Goal: Find specific page/section: Find specific page/section

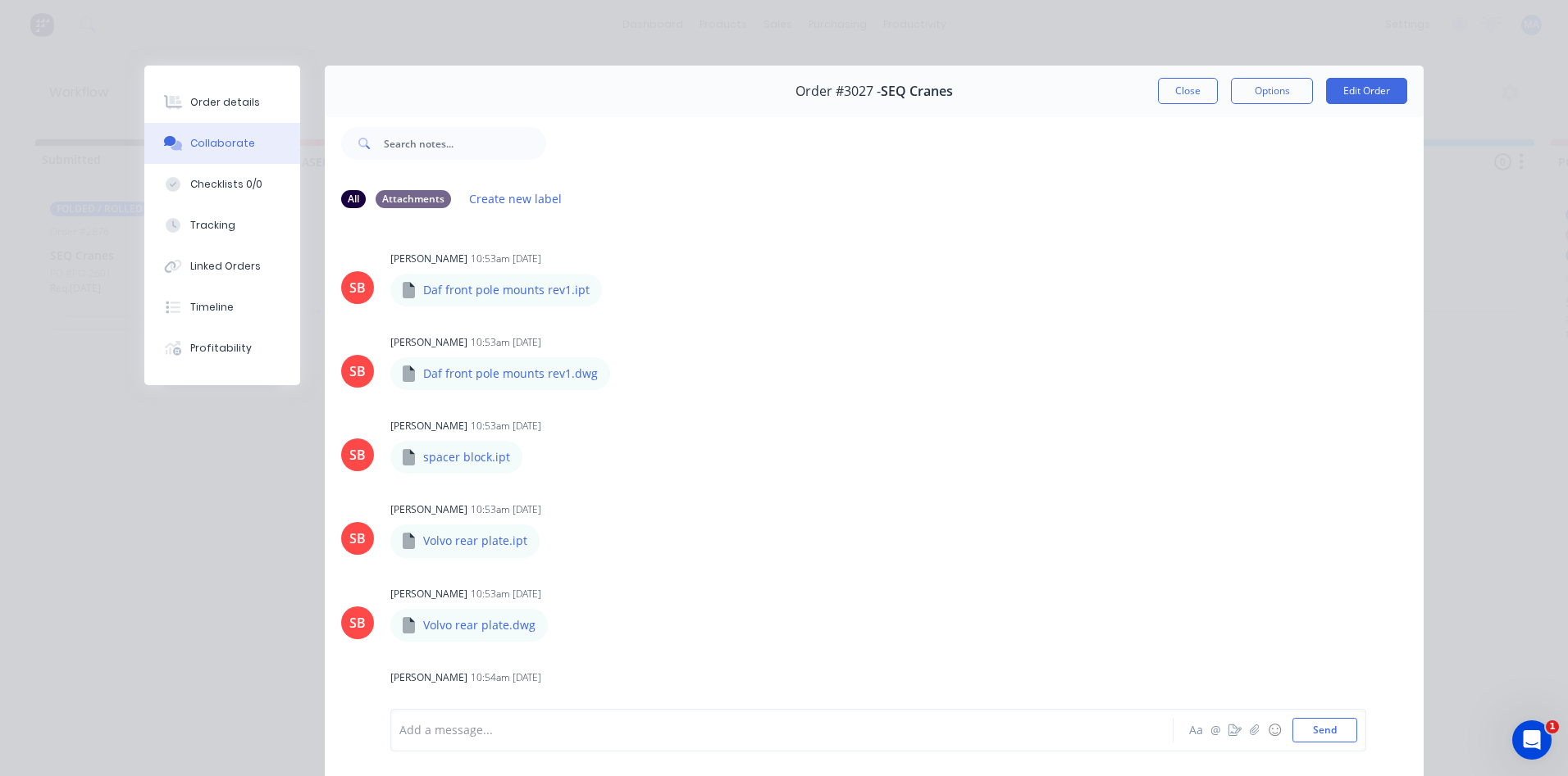
scroll to position [796, 0]
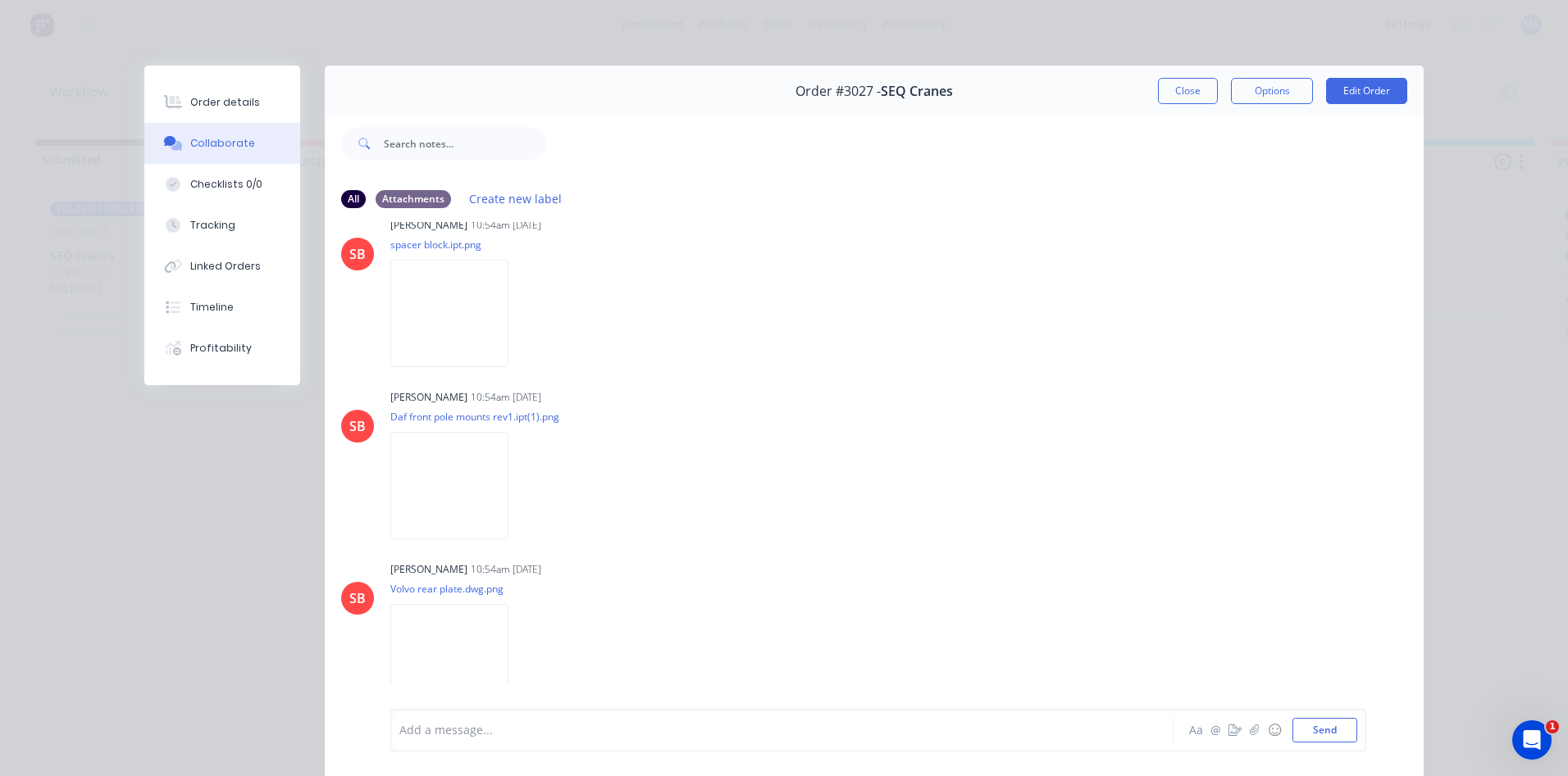
click at [1188, 73] on div "Order #3027 - SEQ Cranes Close Options Edit Order" at bounding box center [874, 91] width 1099 height 51
click at [1188, 77] on div "Order #3027 - SEQ Cranes Close Options Edit Order" at bounding box center [874, 91] width 1099 height 51
click at [1188, 85] on button "Close" at bounding box center [1188, 90] width 60 height 26
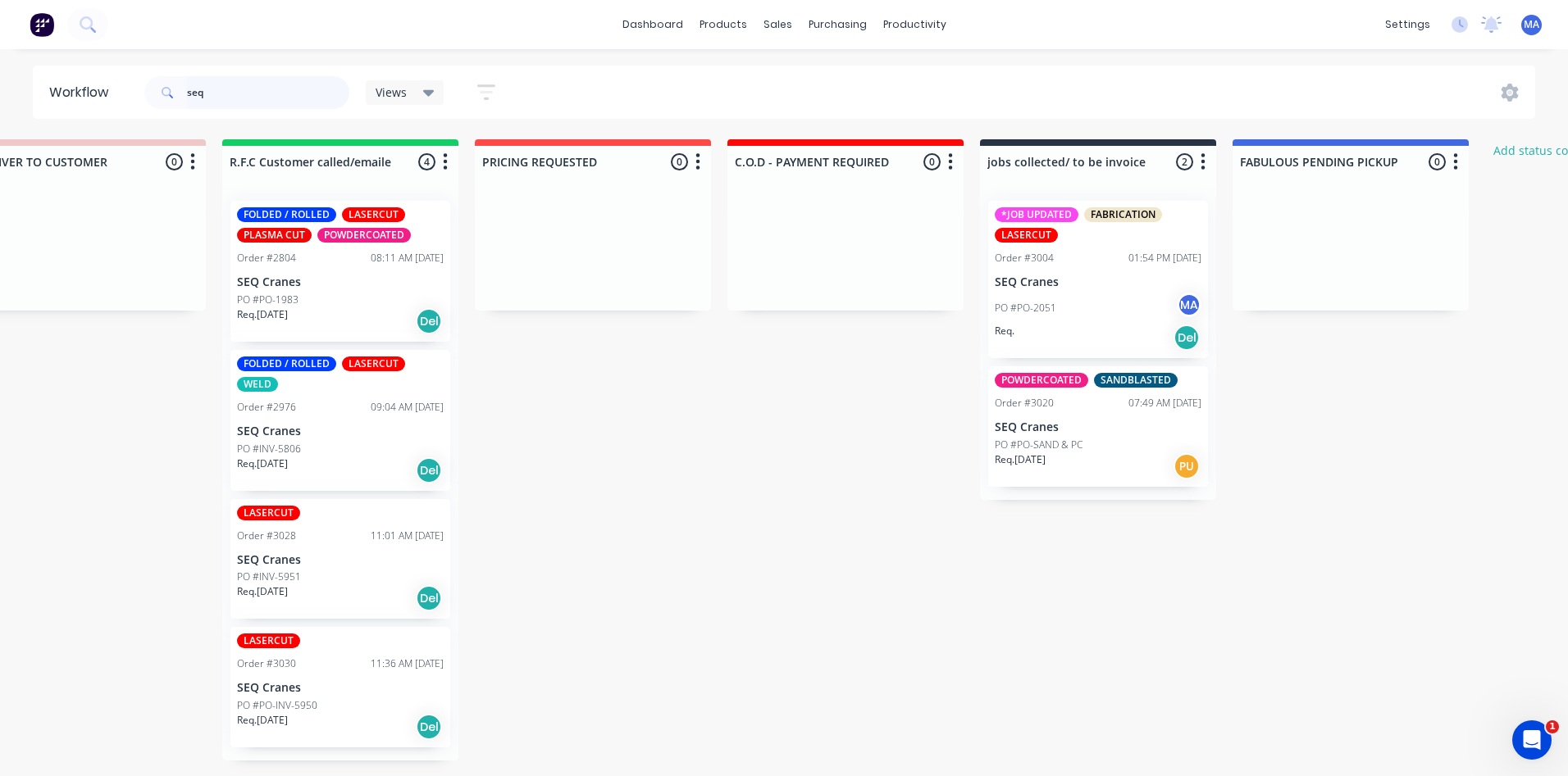
scroll to position [0, 2595]
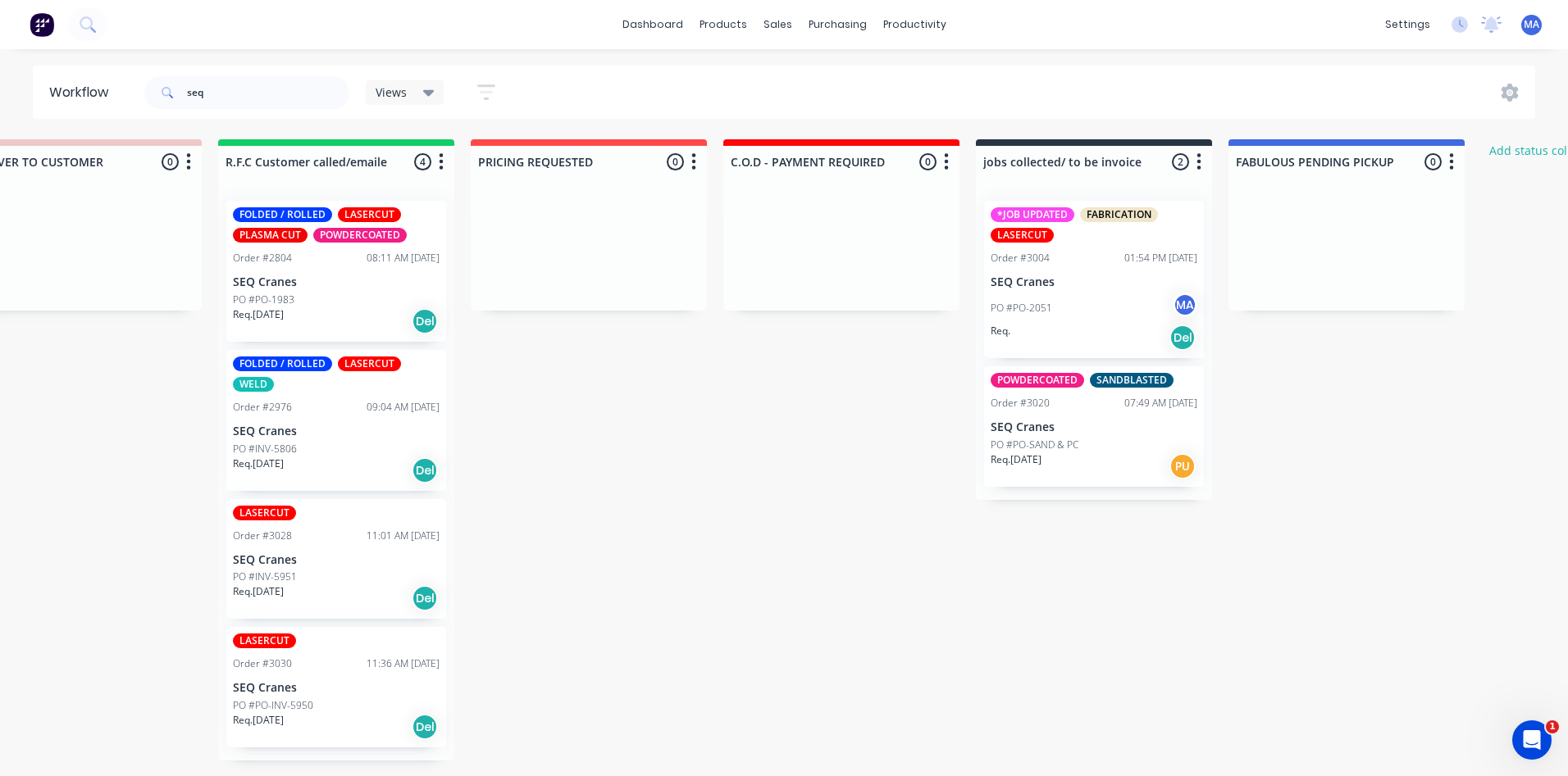
click at [1072, 330] on div "Req. Del" at bounding box center [1094, 337] width 207 height 28
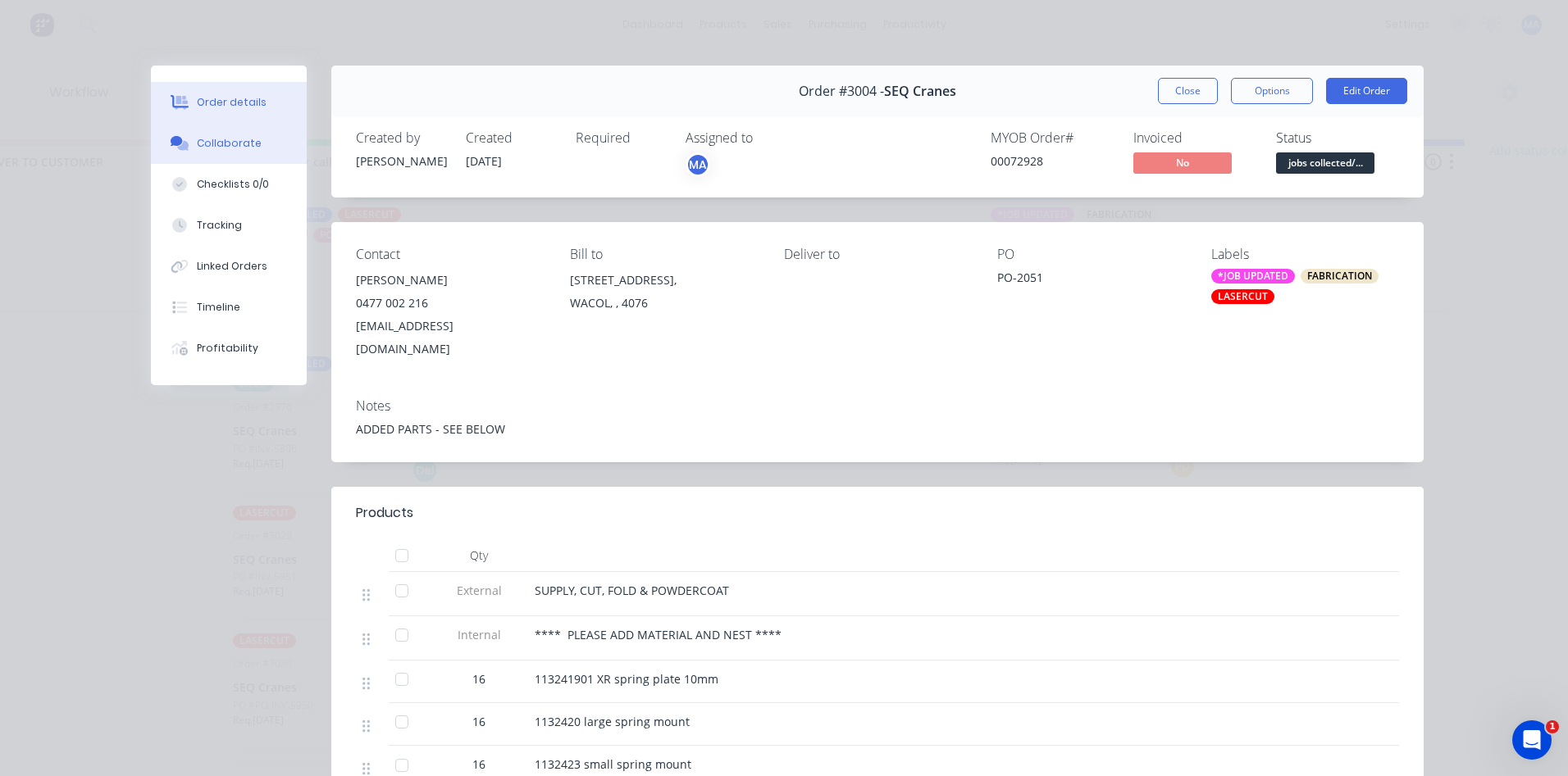
click at [189, 136] on button "Collaborate" at bounding box center [229, 143] width 155 height 41
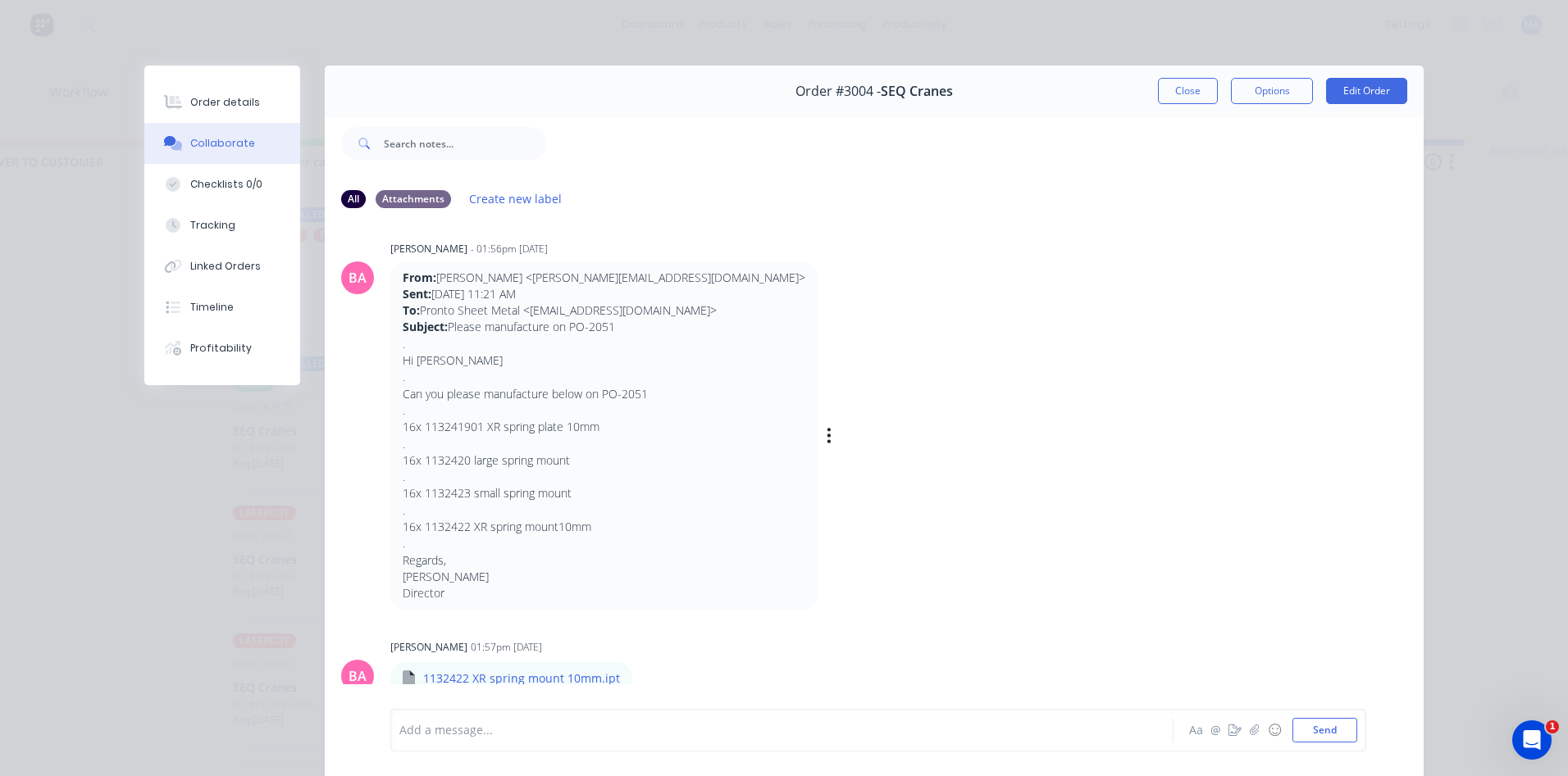
scroll to position [0, 0]
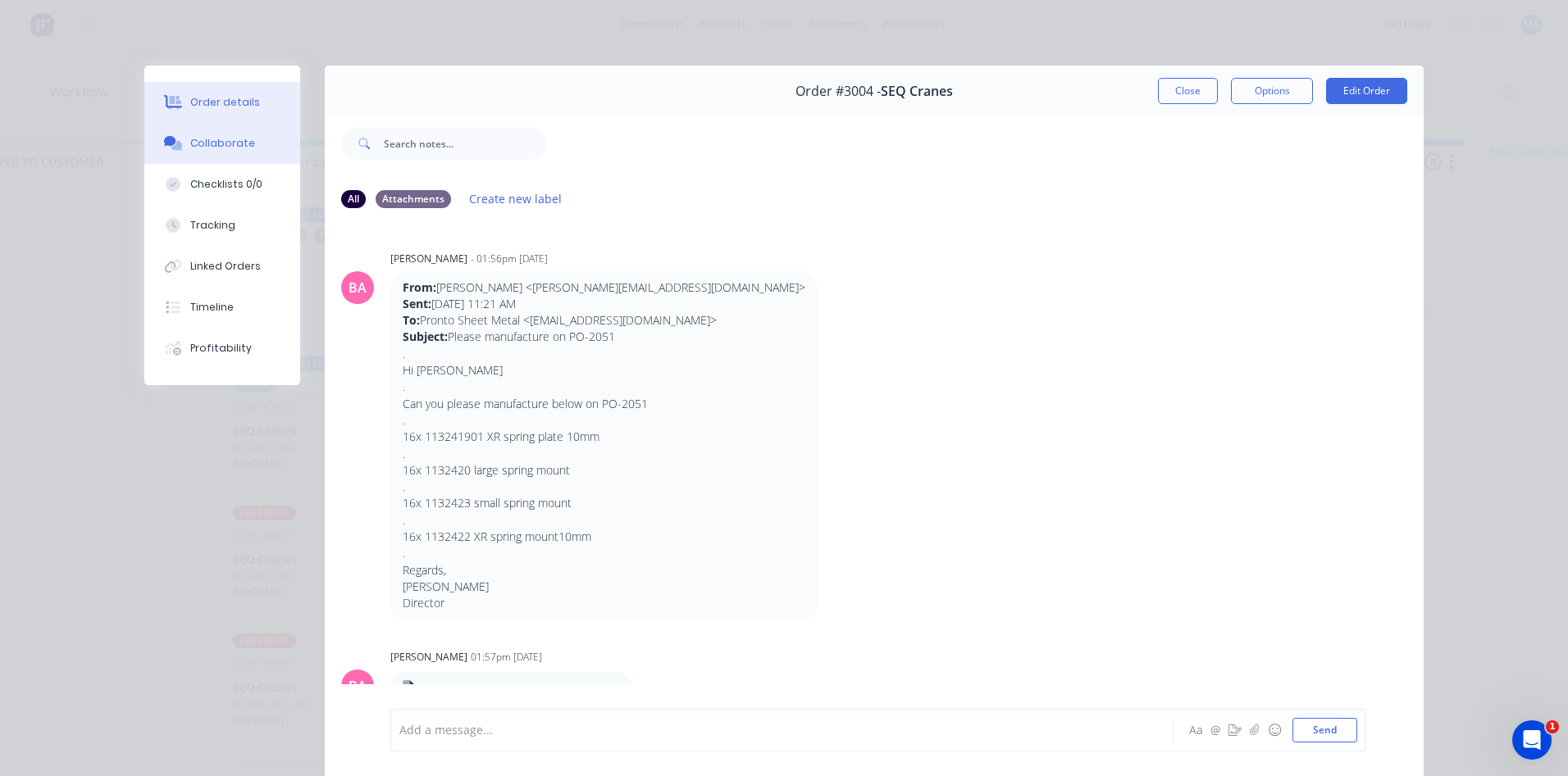
click at [196, 114] on button "Order details" at bounding box center [222, 102] width 155 height 41
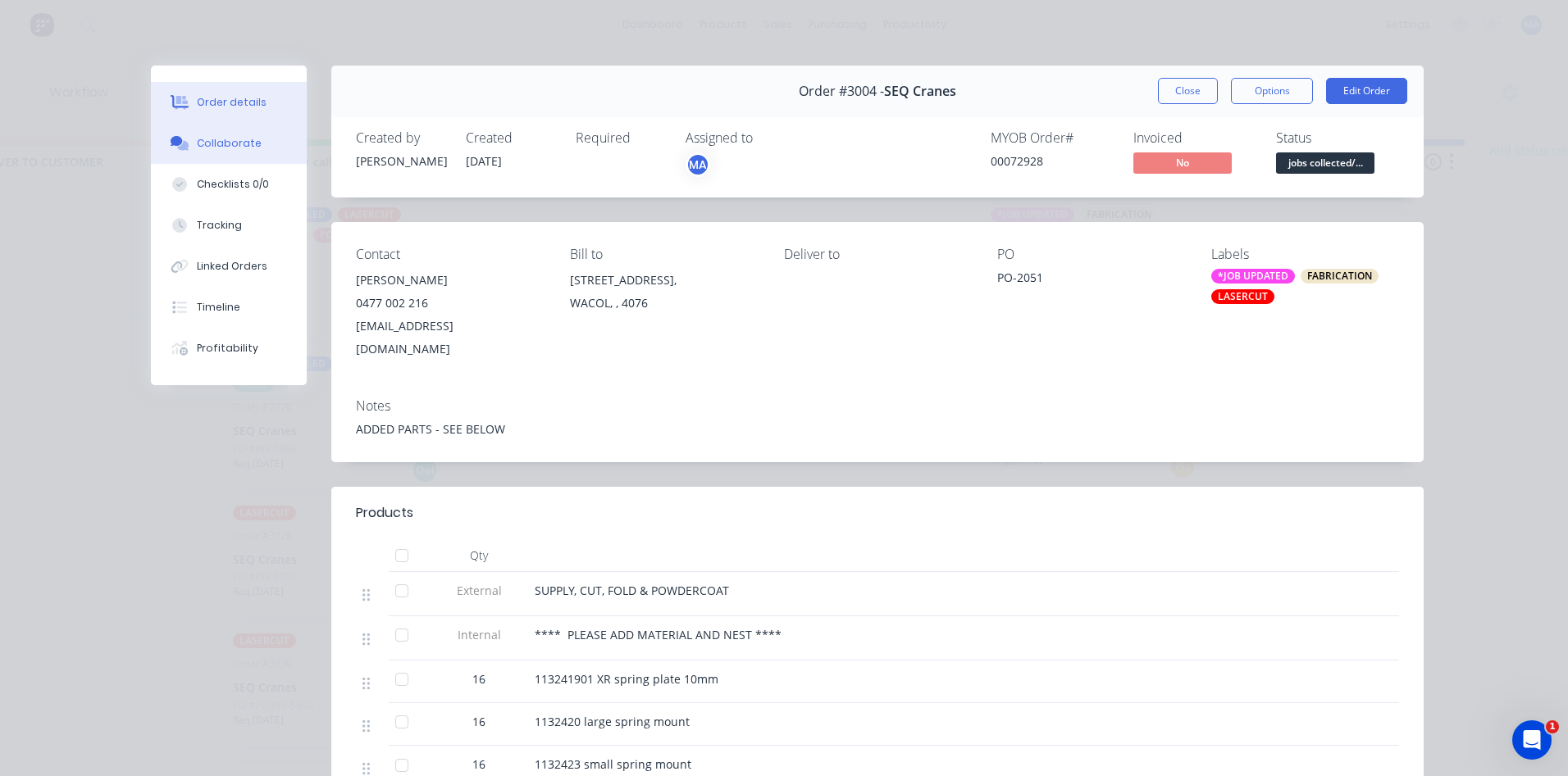
click at [218, 153] on button "Collaborate" at bounding box center [229, 143] width 155 height 41
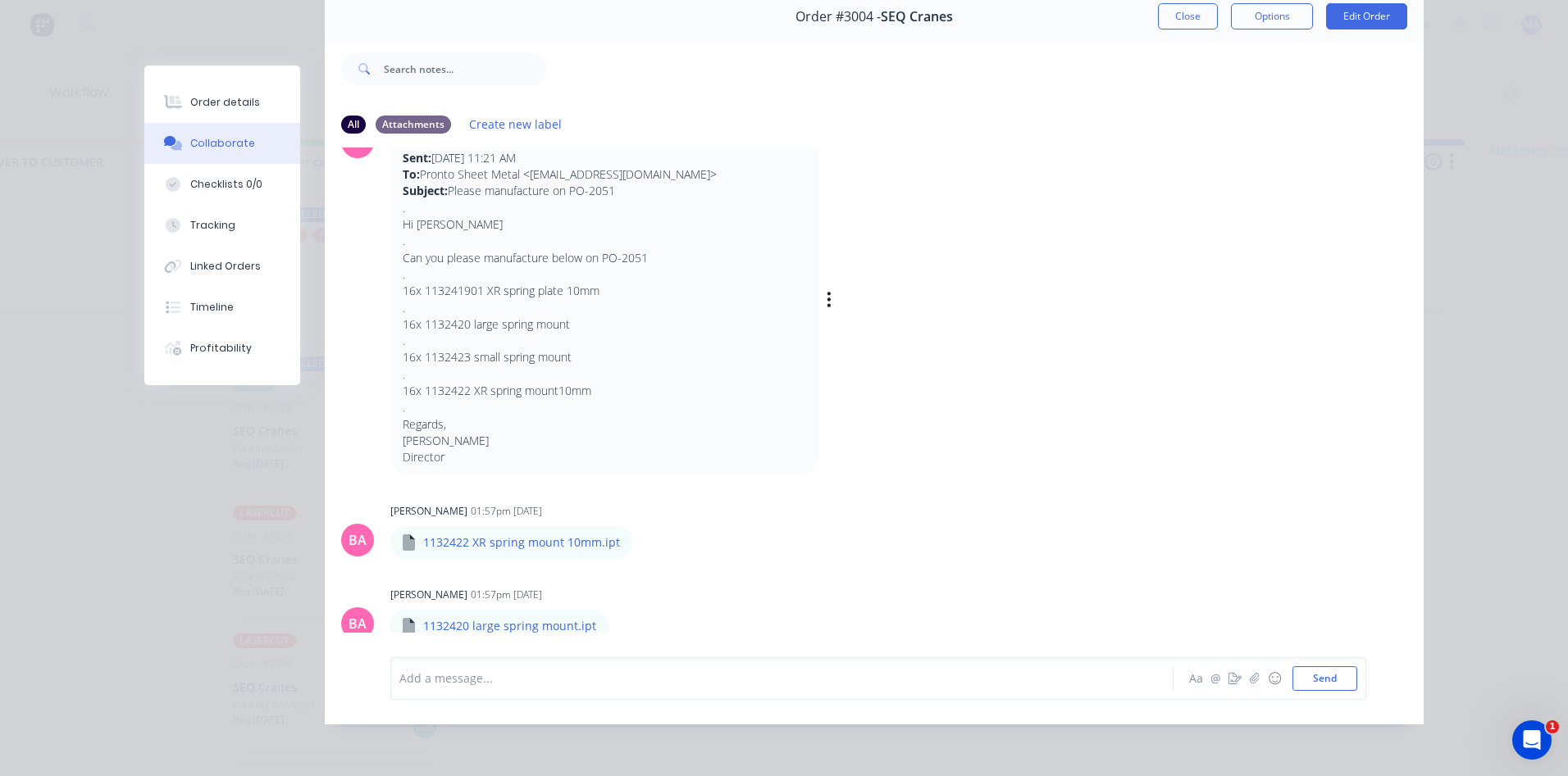
scroll to position [71, 0]
click at [183, 109] on button "Order details" at bounding box center [222, 102] width 155 height 41
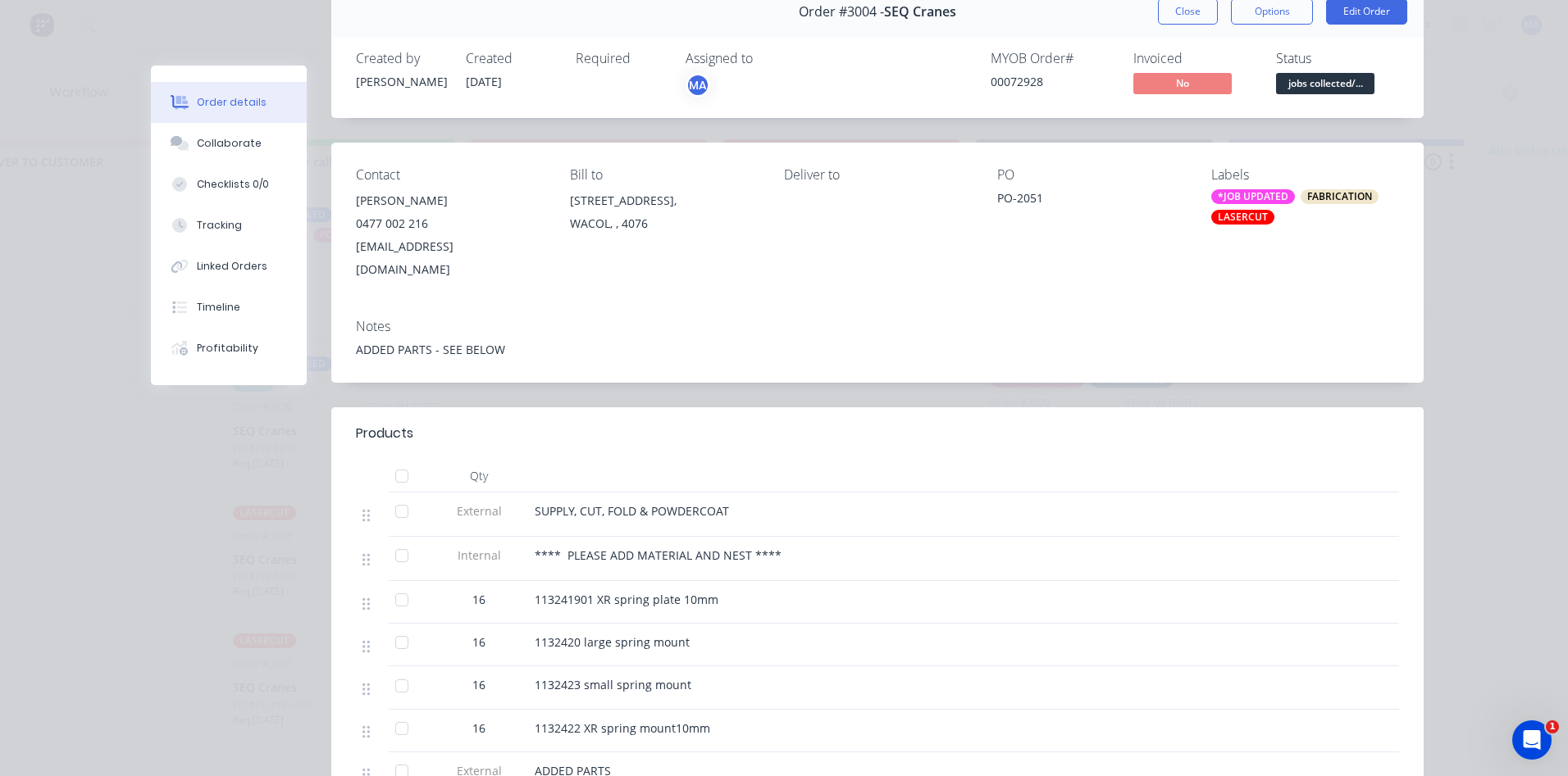
scroll to position [0, 0]
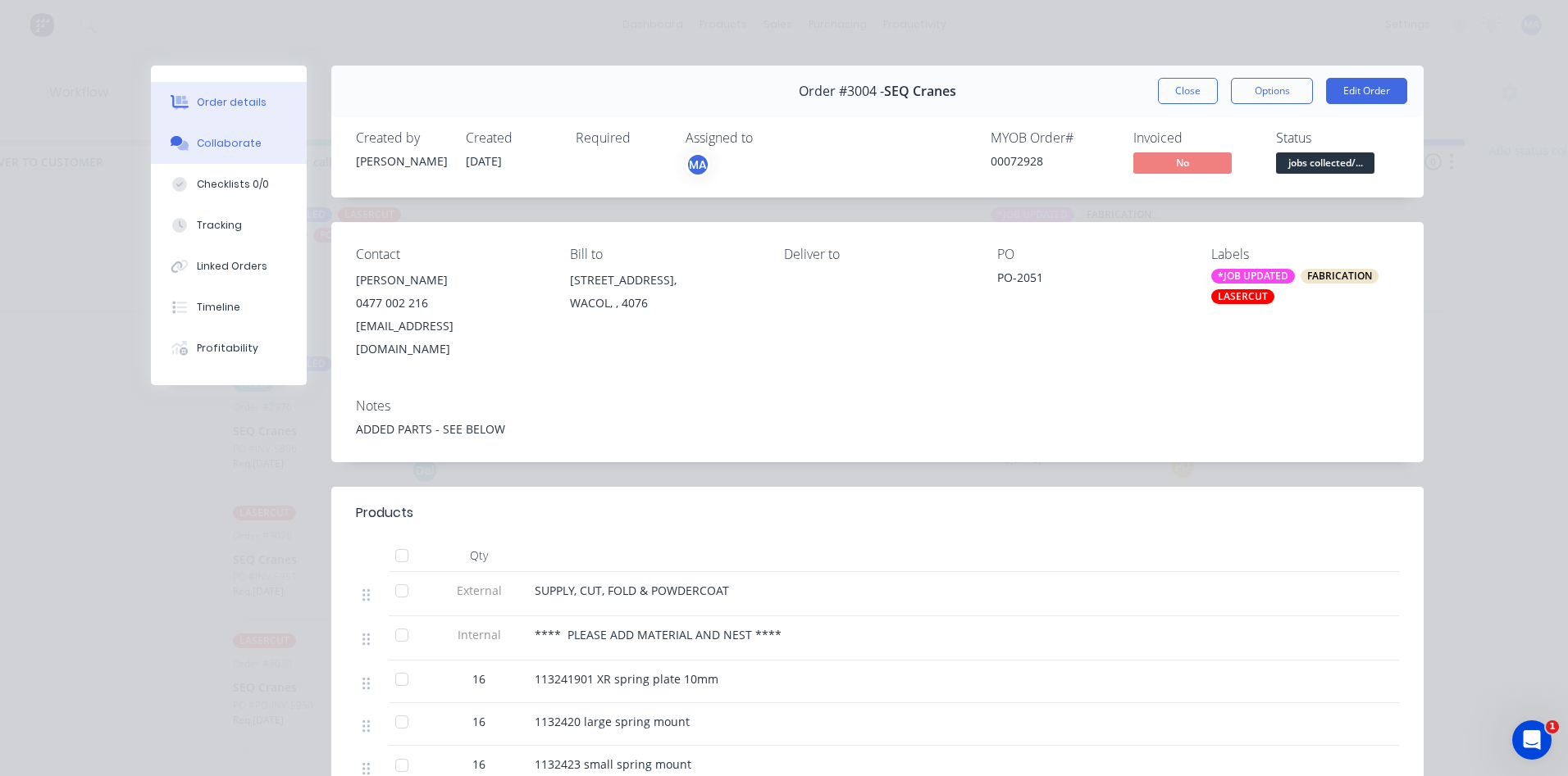
click at [272, 154] on button "Collaborate" at bounding box center [229, 143] width 155 height 41
